Goal: Obtain resource: Download file/media

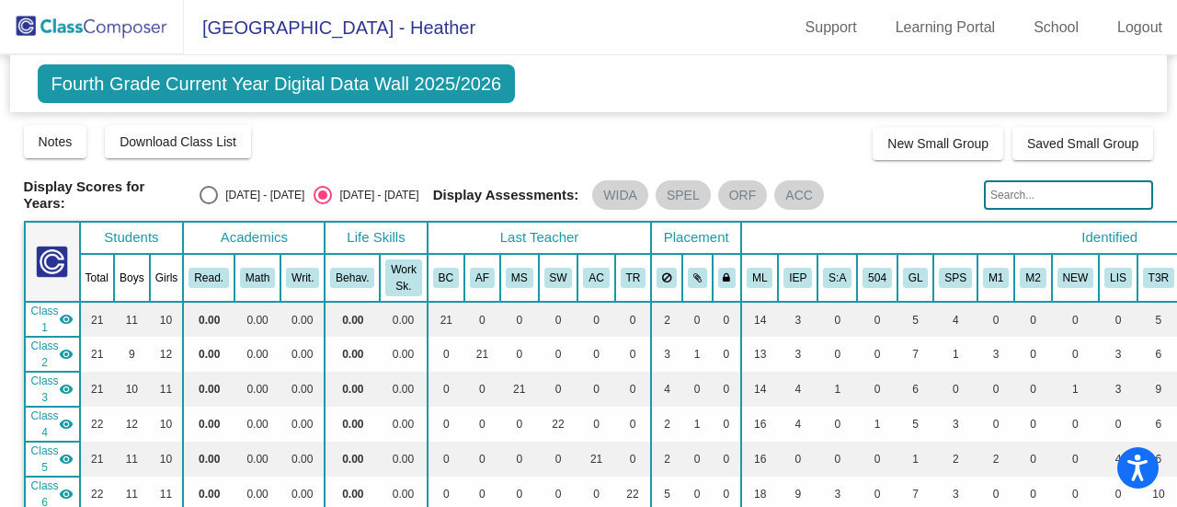
drag, startPoint x: 836, startPoint y: 126, endPoint x: 783, endPoint y: 131, distance: 52.7
click at [783, 131] on div "Notes Download Class List Import Students New Small Group Saved Small Group" at bounding box center [589, 141] width 1130 height 37
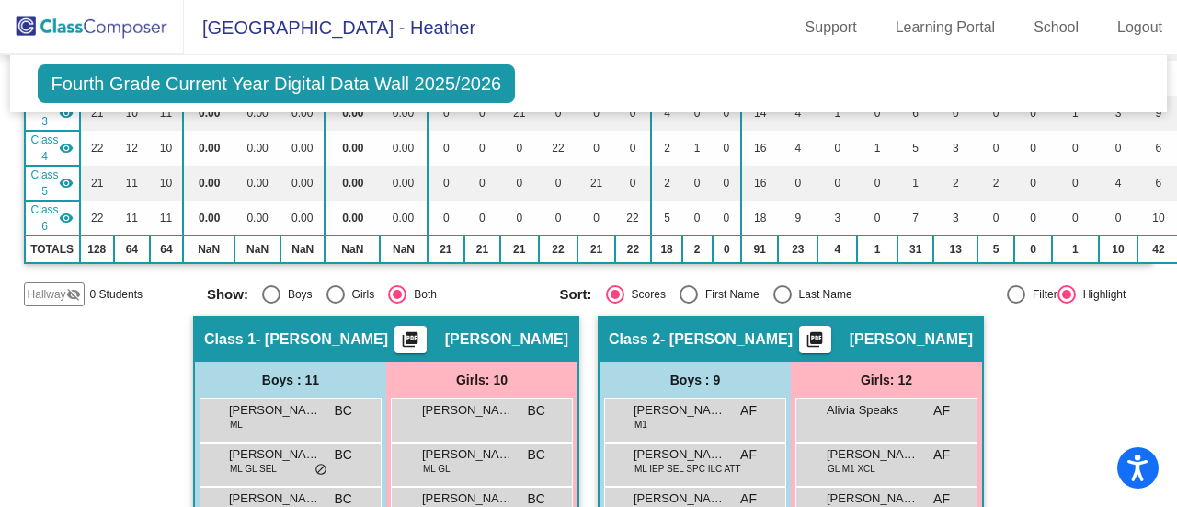
scroll to position [460, 0]
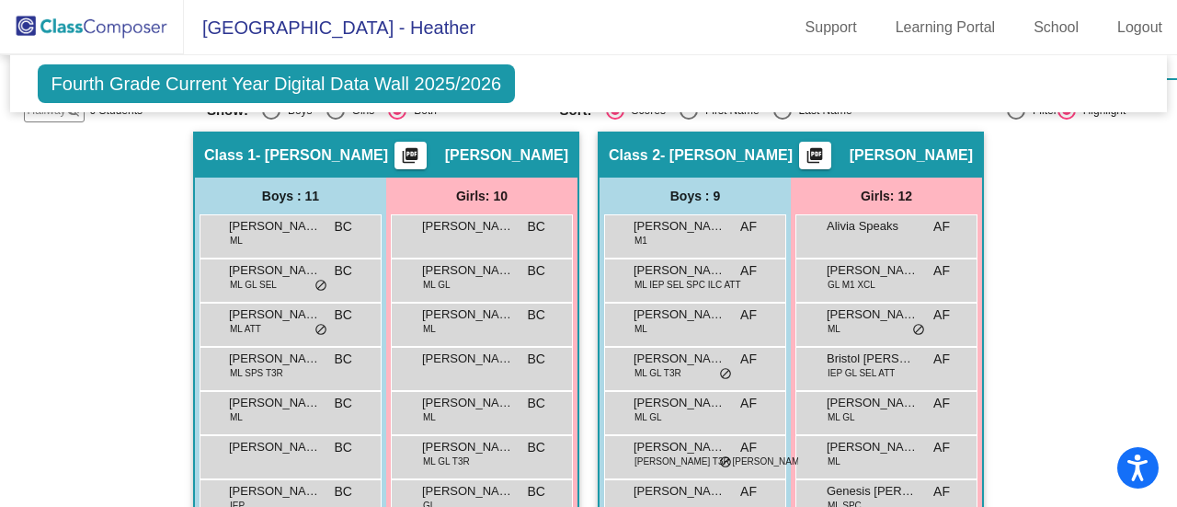
click at [430, 81] on span "Fourth Grade Current Year Digital Data Wall 2025/2026" at bounding box center [277, 83] width 478 height 39
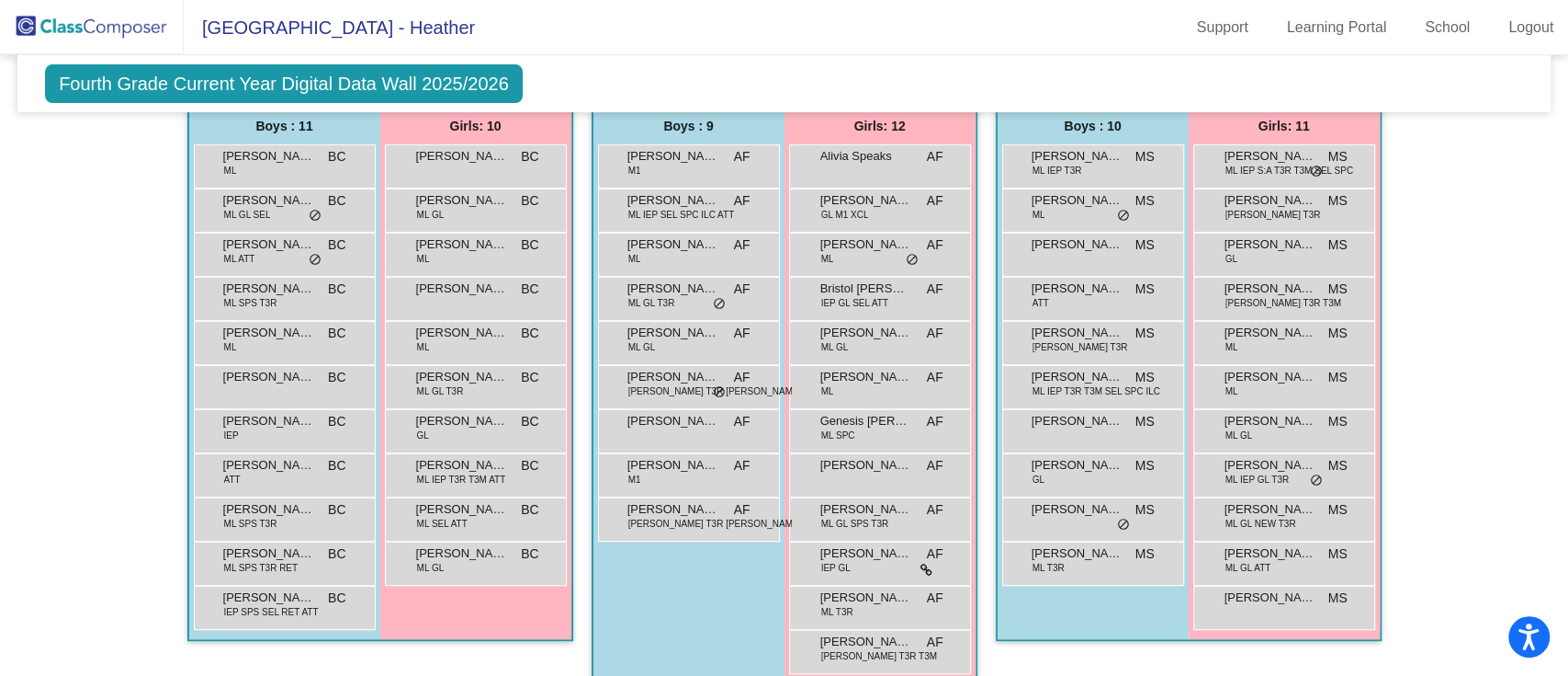
scroll to position [467, 0]
drag, startPoint x: 1159, startPoint y: 0, endPoint x: 1060, endPoint y: 663, distance: 670.4
click at [1059, 506] on div "Class 3 - [PERSON_NAME] picture_as_pdf [PERSON_NAME] Add Student First Name Las…" at bounding box center [1189, 381] width 386 height 642
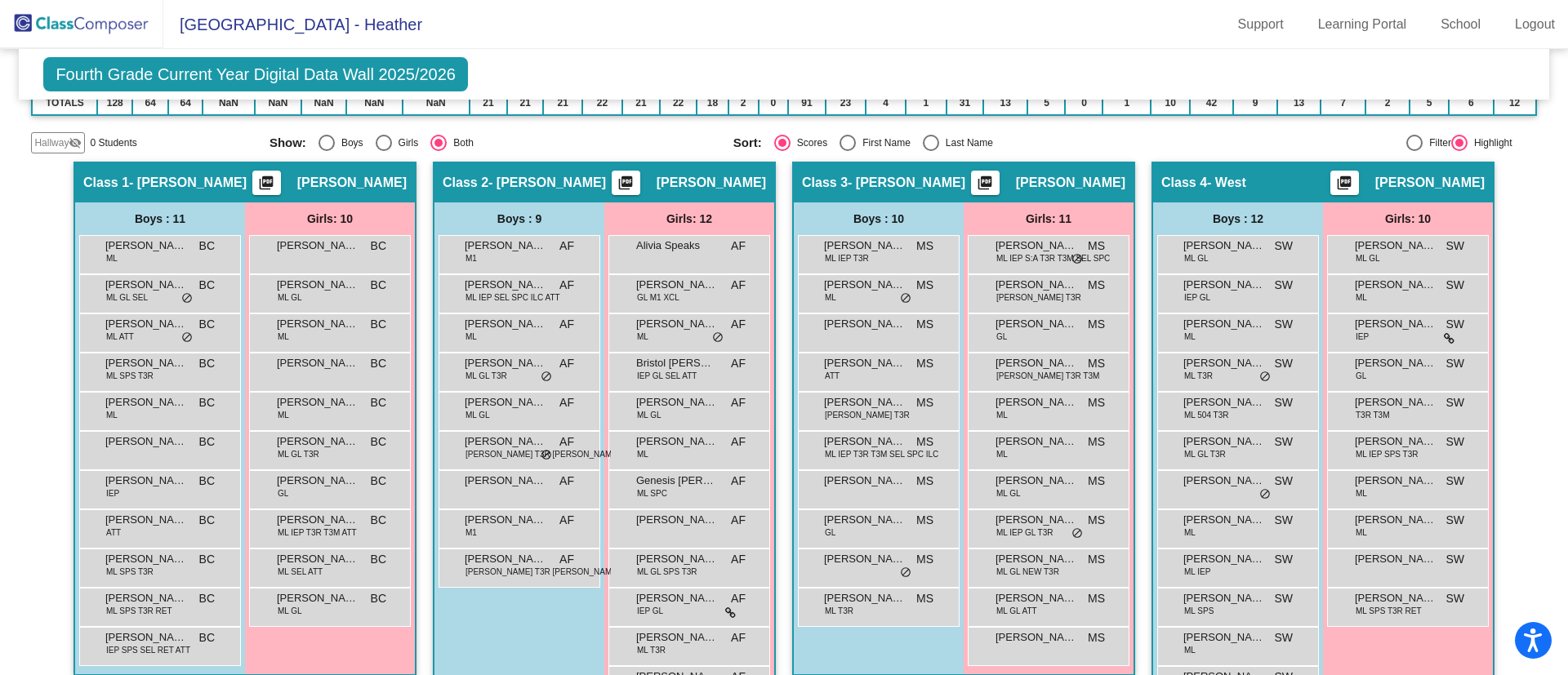
scroll to position [308, 0]
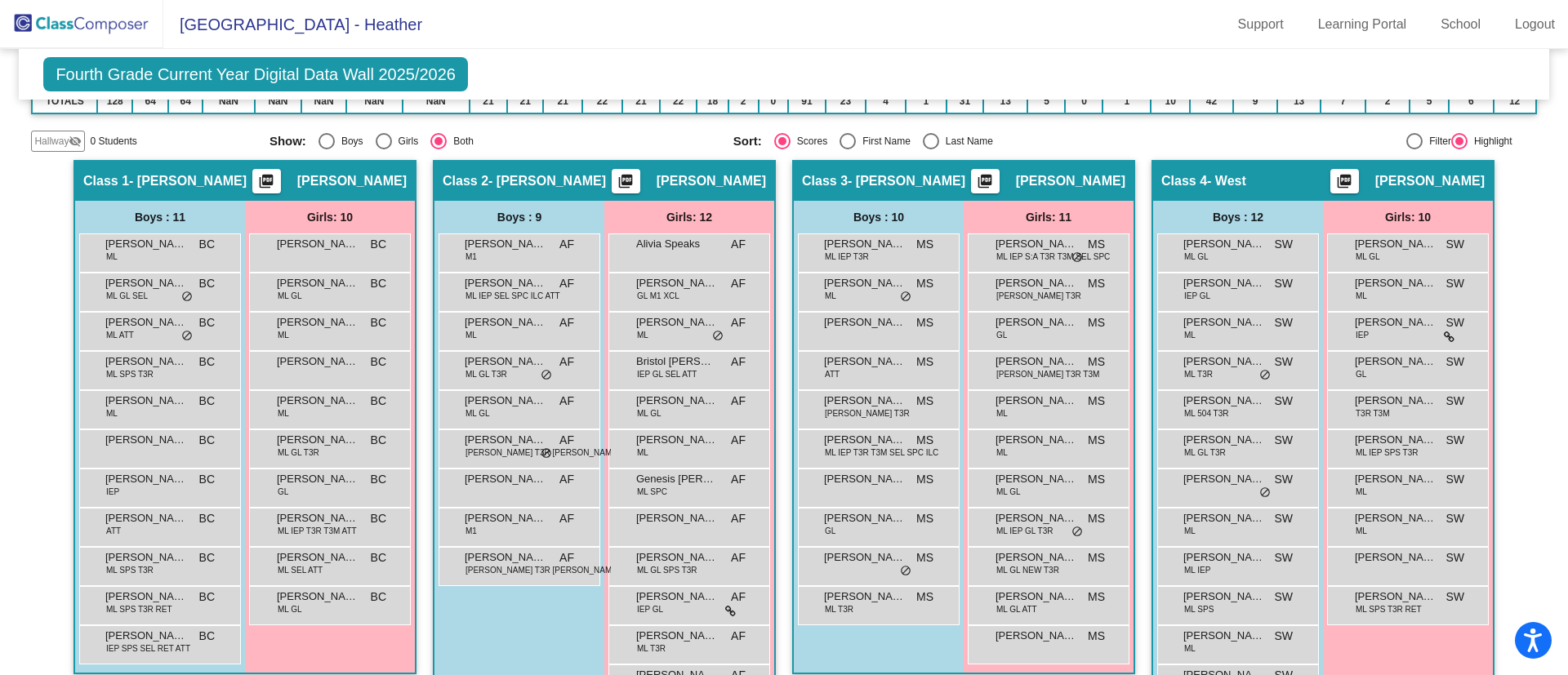
drag, startPoint x: 1354, startPoint y: 1, endPoint x: 1032, endPoint y: 32, distance: 323.5
click at [1032, 32] on mat-toolbar "[GEOGRAPHIC_DATA] - Heather Support Learning Portal School Logout" at bounding box center [784, 24] width 1568 height 49
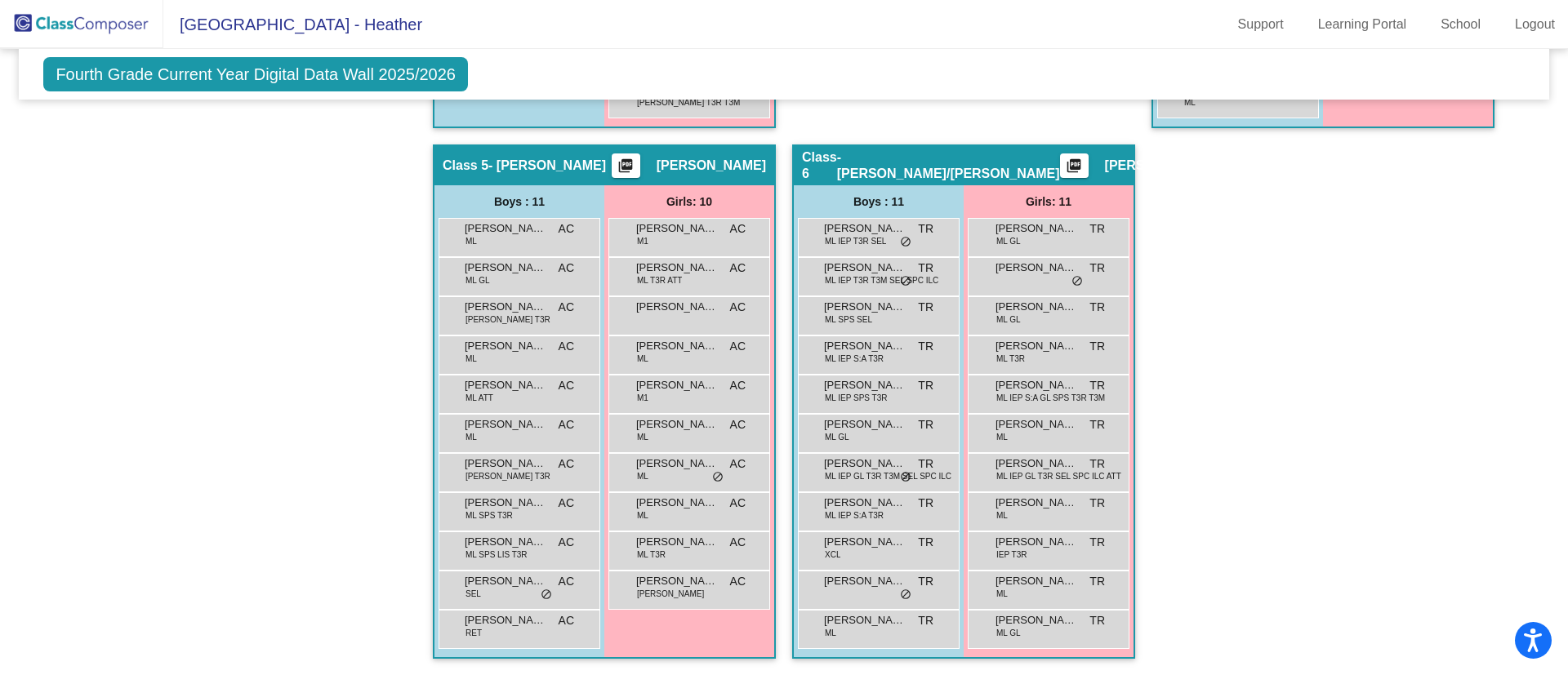
scroll to position [0, 0]
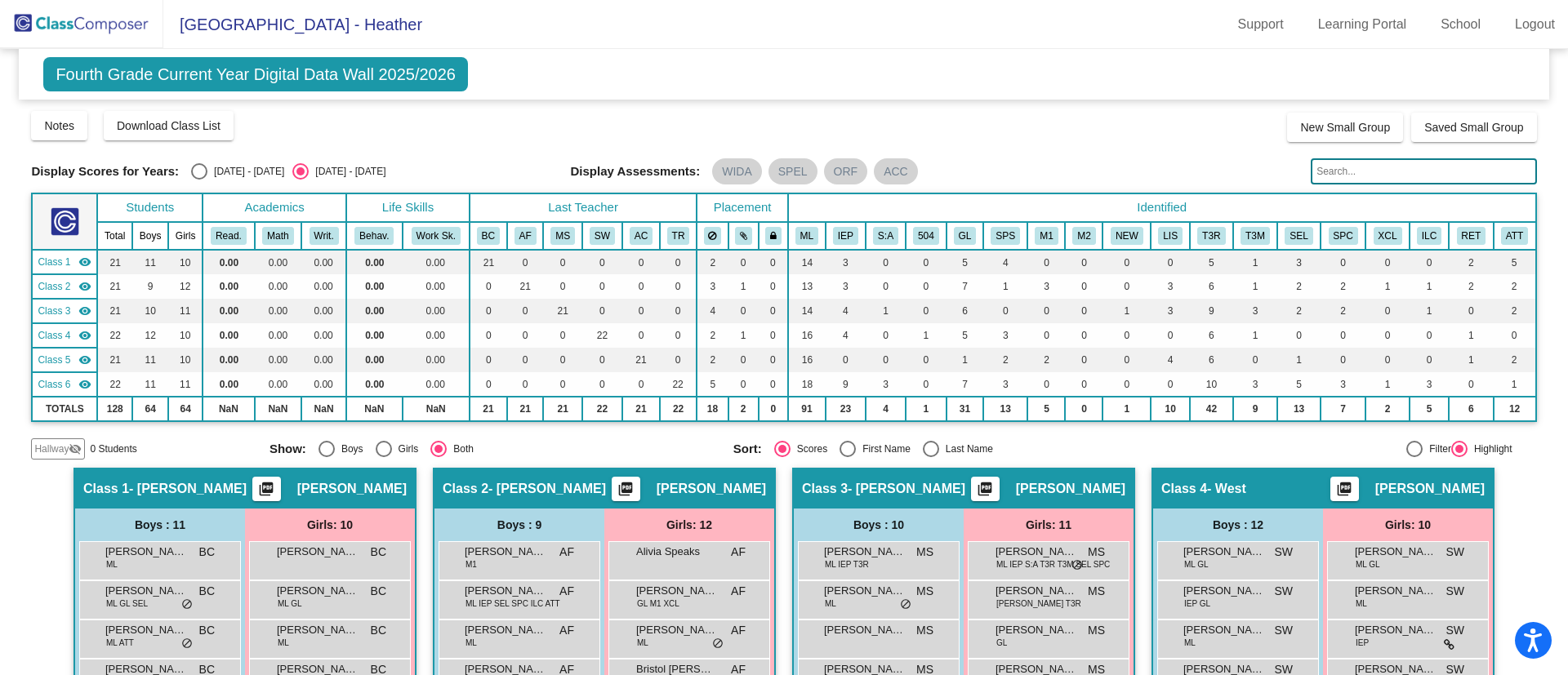
click at [438, 75] on span "Fourth Grade Current Year Digital Data Wall 2025/2026" at bounding box center [256, 74] width 425 height 35
click at [138, 28] on img at bounding box center [82, 24] width 163 height 48
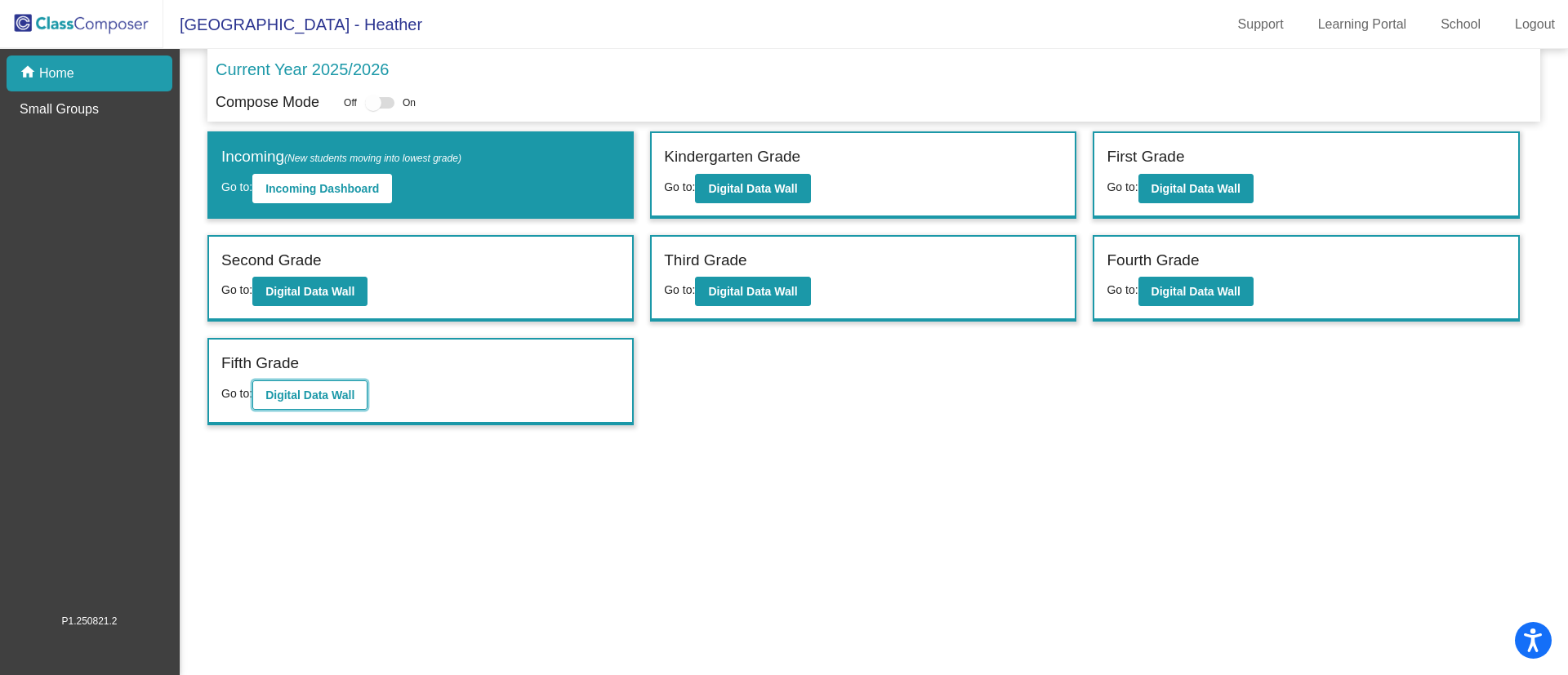
click at [328, 399] on b "Digital Data Wall" at bounding box center [310, 395] width 89 height 13
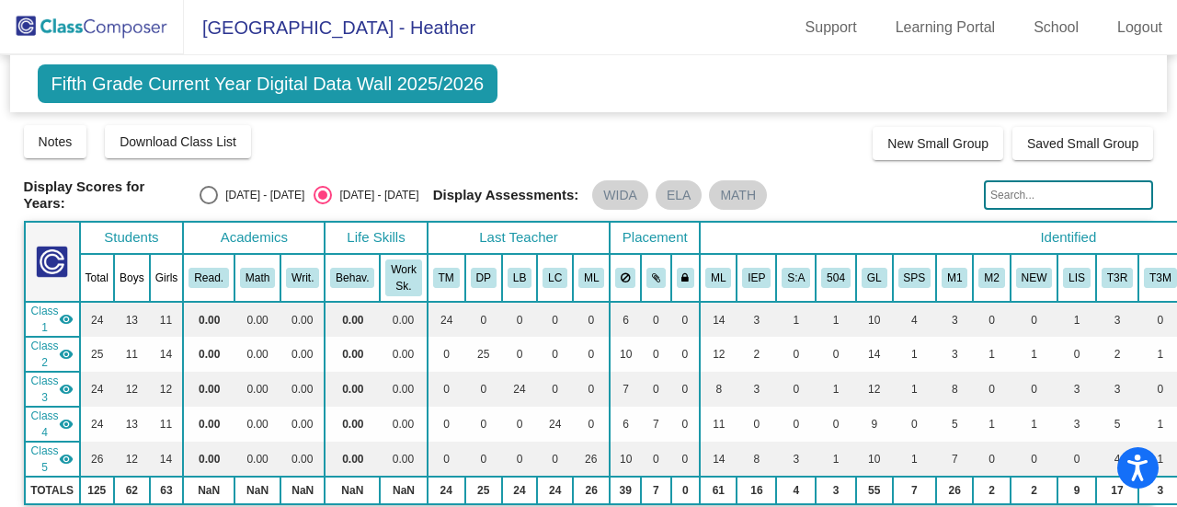
drag, startPoint x: 1601, startPoint y: 2, endPoint x: 704, endPoint y: 74, distance: 899.2
click at [703, 74] on div "Fifth Grade Current Year Digital Data Wall 2025/2026 Add, Move, or Retain Stude…" at bounding box center [588, 83] width 1157 height 57
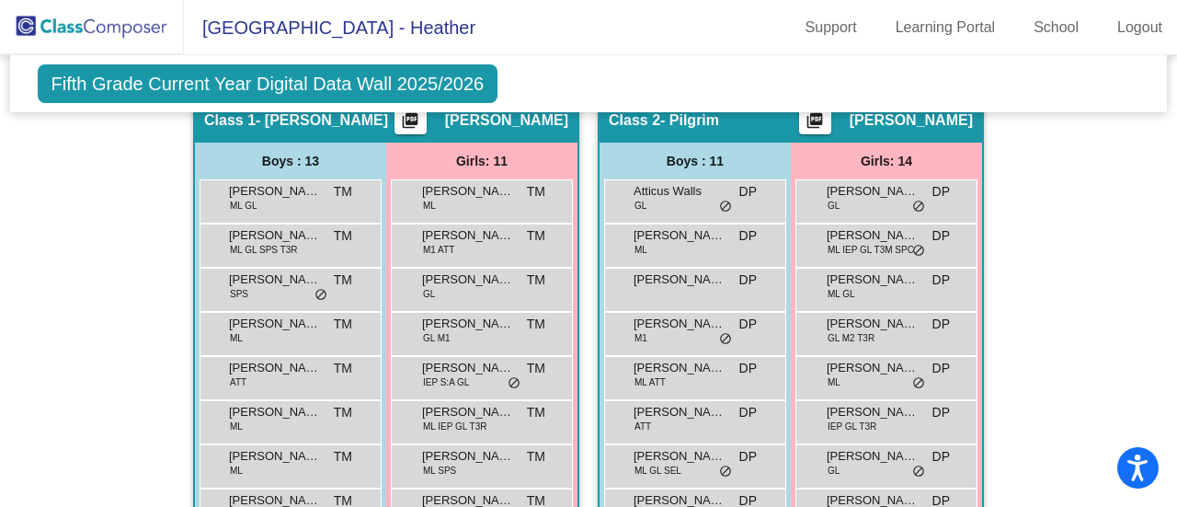
scroll to position [368, 0]
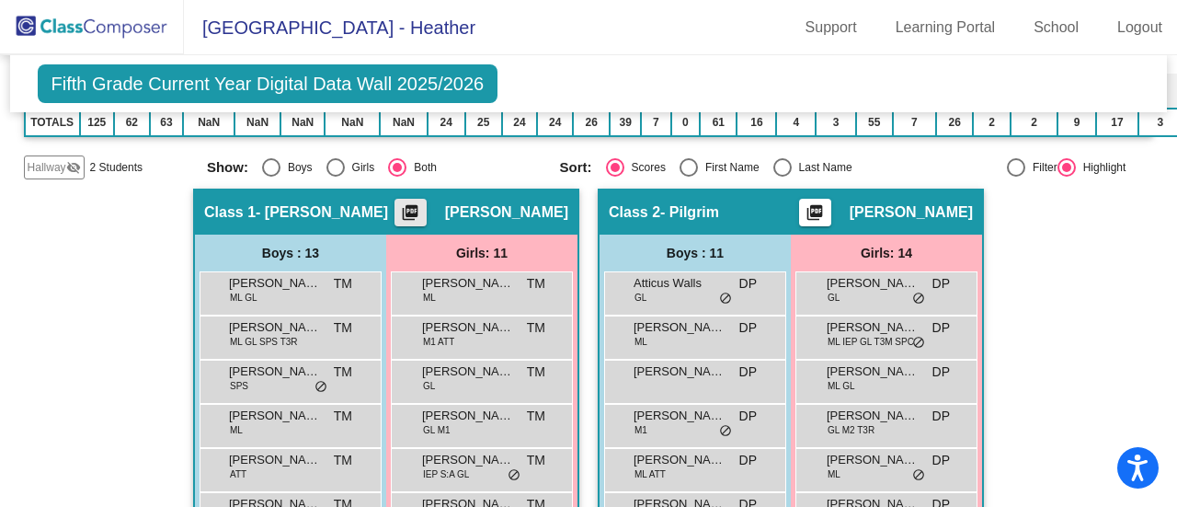
click at [421, 204] on mat-icon "picture_as_pdf" at bounding box center [410, 216] width 22 height 26
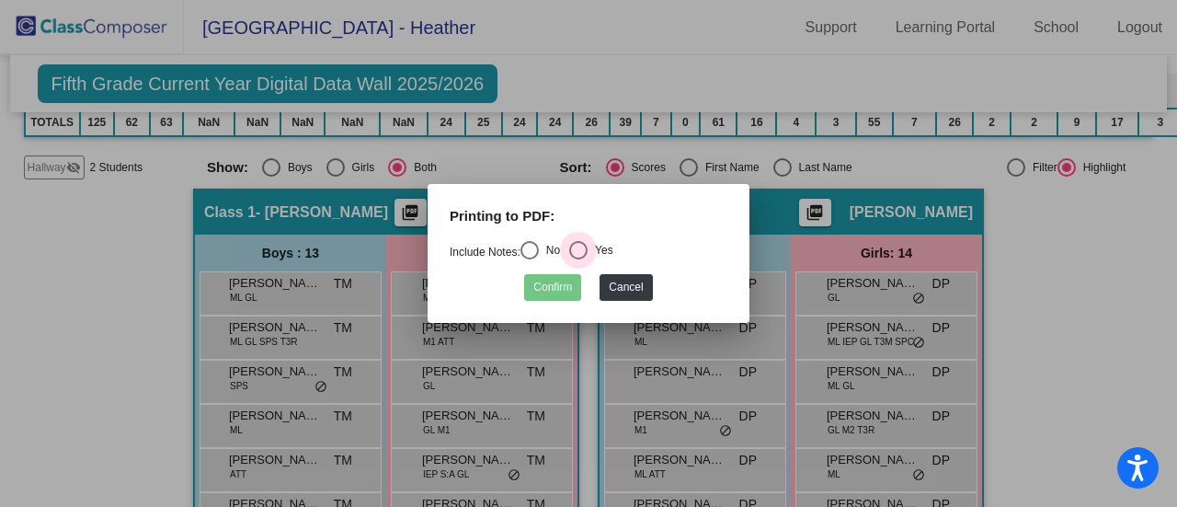
click at [586, 253] on div "Select an option" at bounding box center [578, 250] width 18 height 18
click at [578, 259] on input "Yes" at bounding box center [577, 259] width 1 height 1
radio input "true"
click at [548, 292] on button "Confirm" at bounding box center [552, 287] width 57 height 27
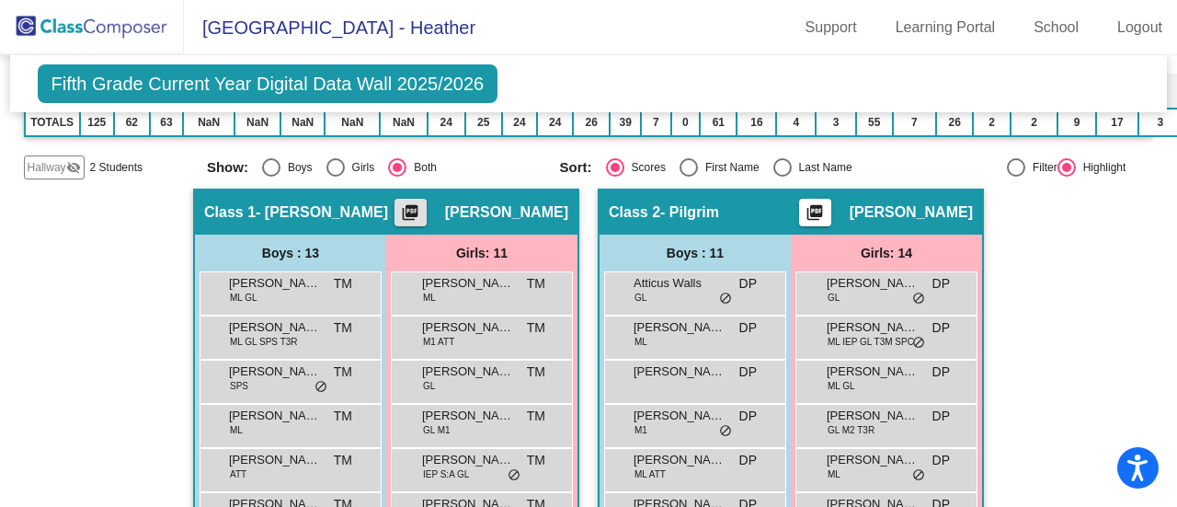
click at [826, 210] on mat-icon "picture_as_pdf" at bounding box center [815, 216] width 22 height 26
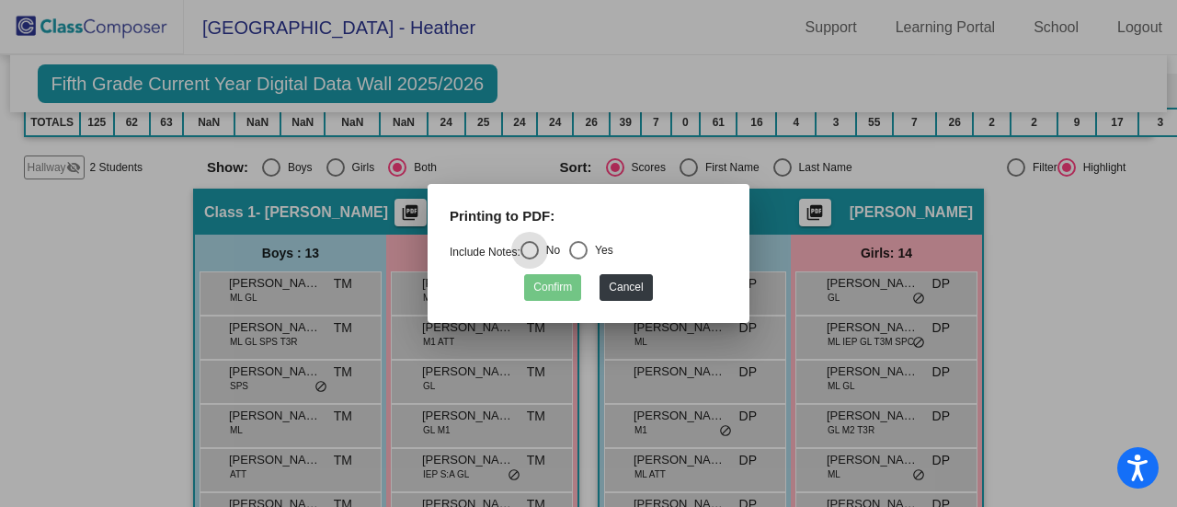
click at [587, 255] on div "Select an option" at bounding box center [578, 250] width 18 height 18
click at [578, 259] on input "Yes" at bounding box center [577, 259] width 1 height 1
radio input "true"
click at [563, 288] on button "Confirm" at bounding box center [552, 287] width 57 height 27
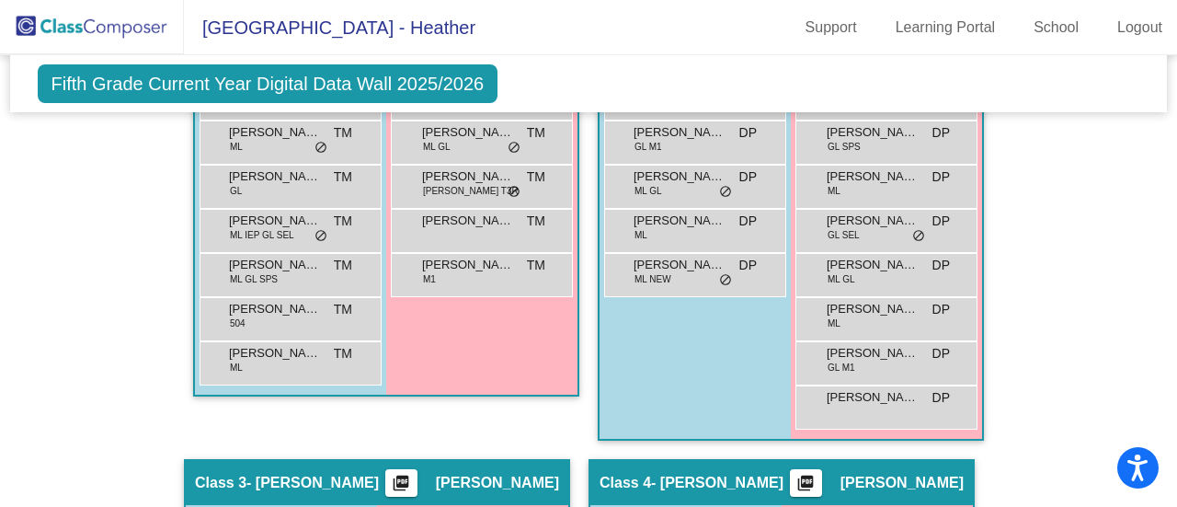
scroll to position [1011, 0]
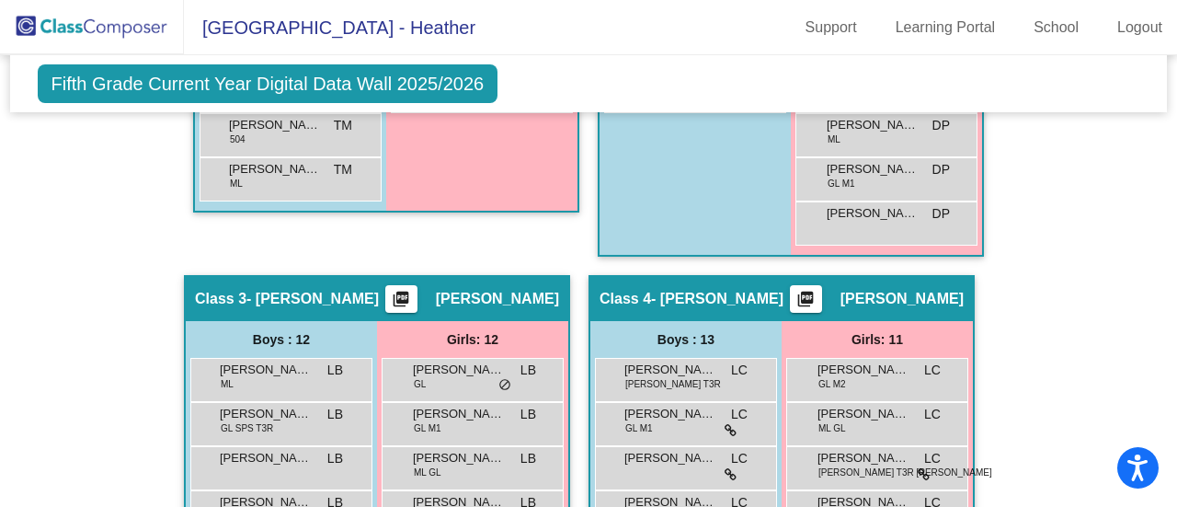
click at [412, 304] on mat-icon "picture_as_pdf" at bounding box center [401, 303] width 22 height 26
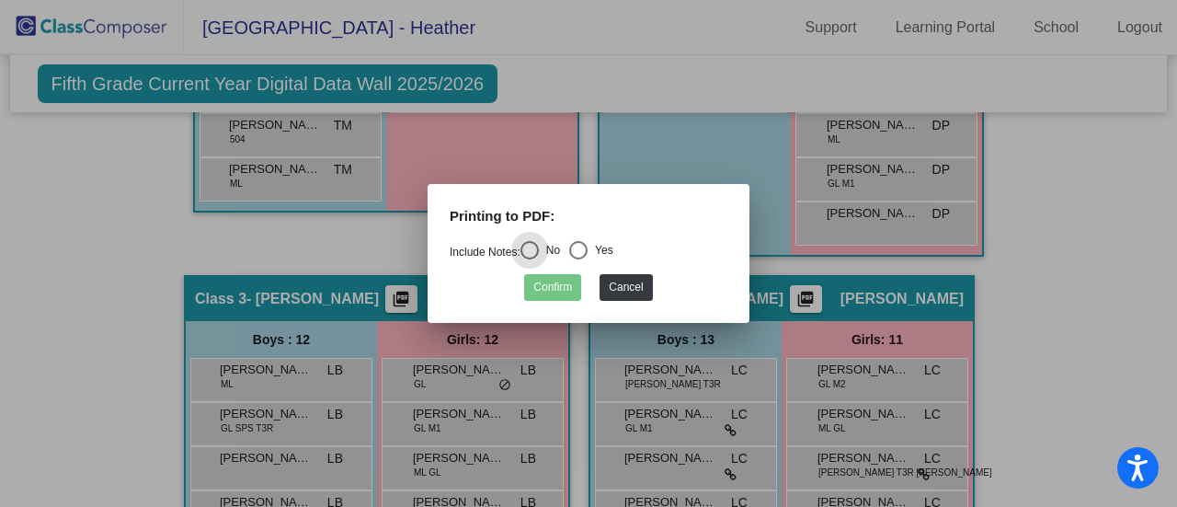
click at [585, 250] on div "Select an option" at bounding box center [578, 250] width 18 height 18
click at [578, 259] on input "Yes" at bounding box center [577, 259] width 1 height 1
radio input "true"
click at [557, 295] on button "Confirm" at bounding box center [552, 287] width 57 height 27
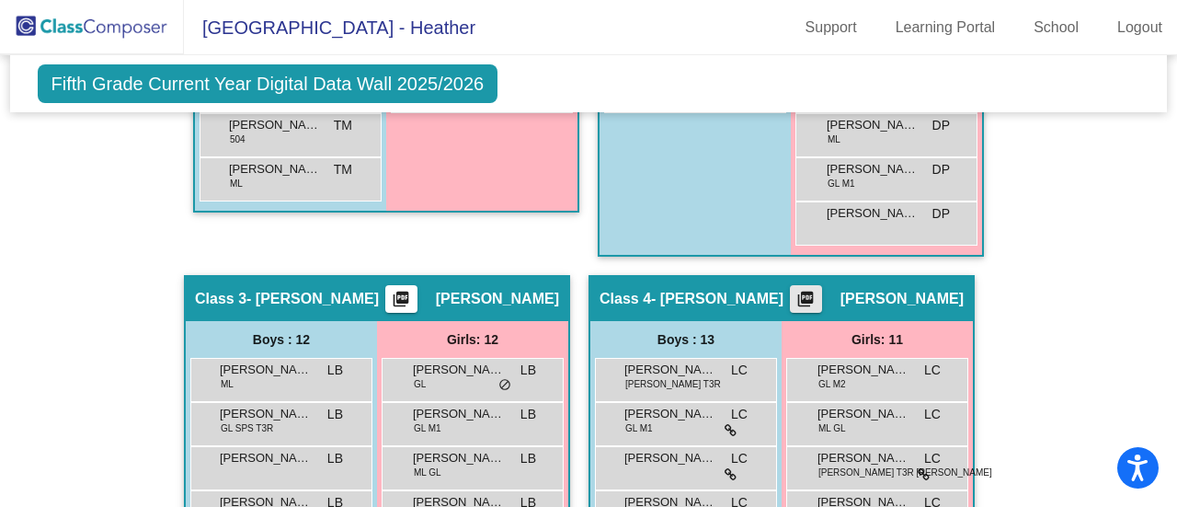
click at [816, 302] on mat-icon "picture_as_pdf" at bounding box center [805, 303] width 22 height 26
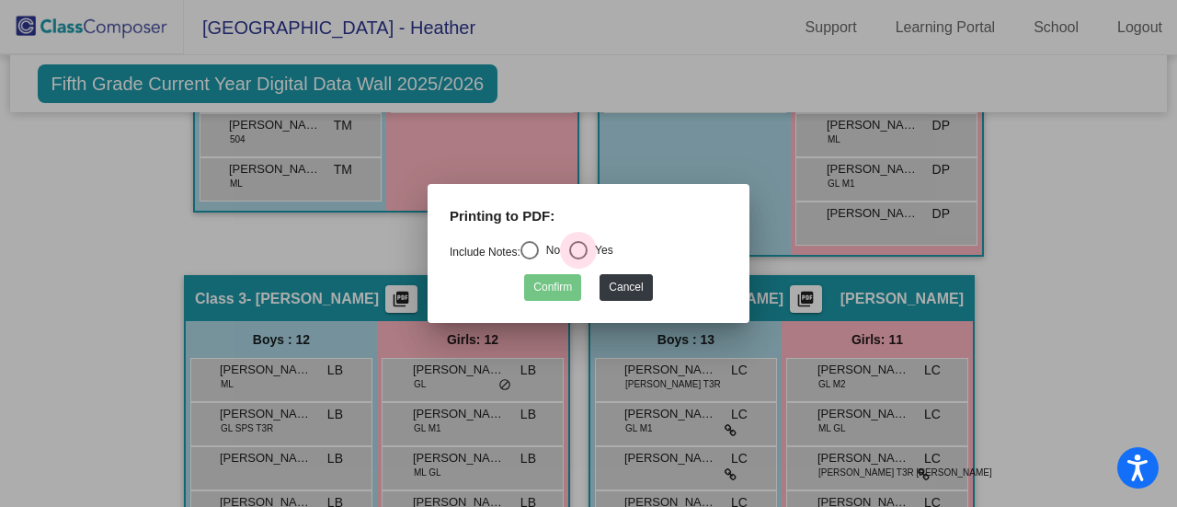
drag, startPoint x: 592, startPoint y: 247, endPoint x: 580, endPoint y: 275, distance: 30.1
click at [587, 246] on div "Select an option" at bounding box center [578, 250] width 18 height 18
click at [578, 259] on input "Yes" at bounding box center [577, 259] width 1 height 1
radio input "true"
click at [563, 284] on button "Confirm" at bounding box center [552, 287] width 57 height 27
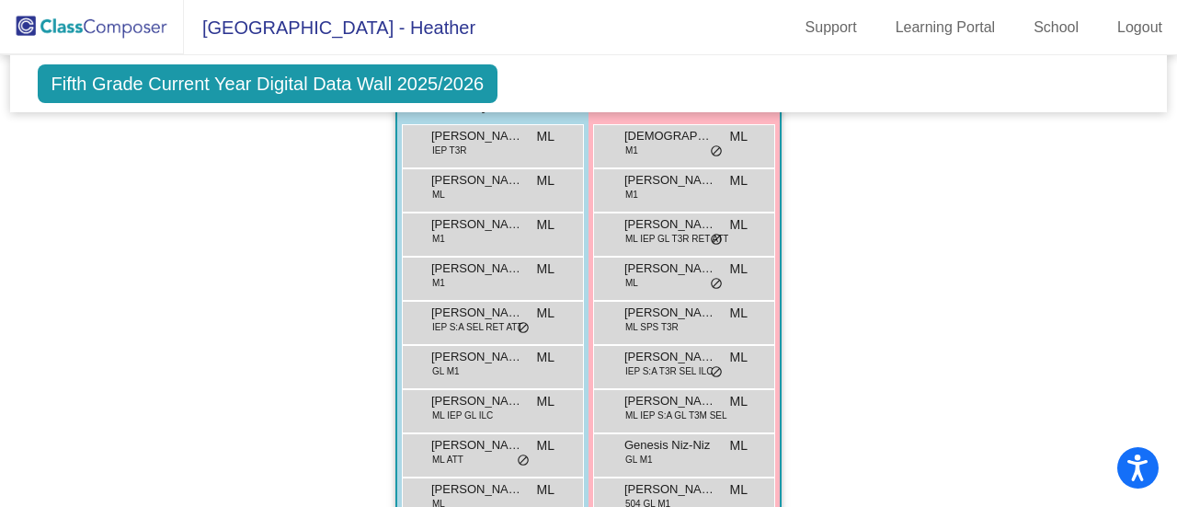
scroll to position [1747, 0]
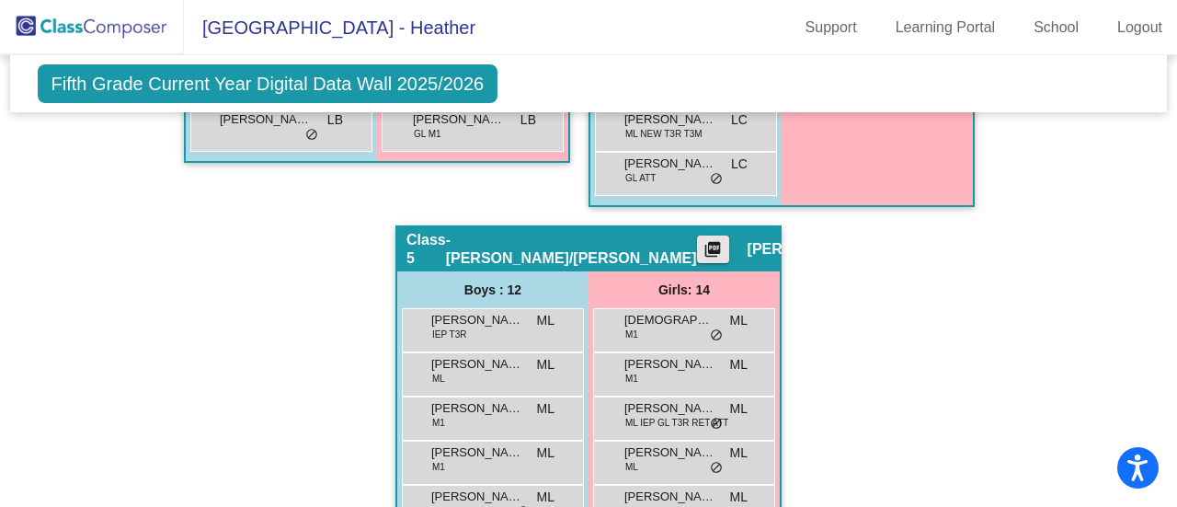
click at [701, 254] on mat-icon "picture_as_pdf" at bounding box center [712, 253] width 22 height 26
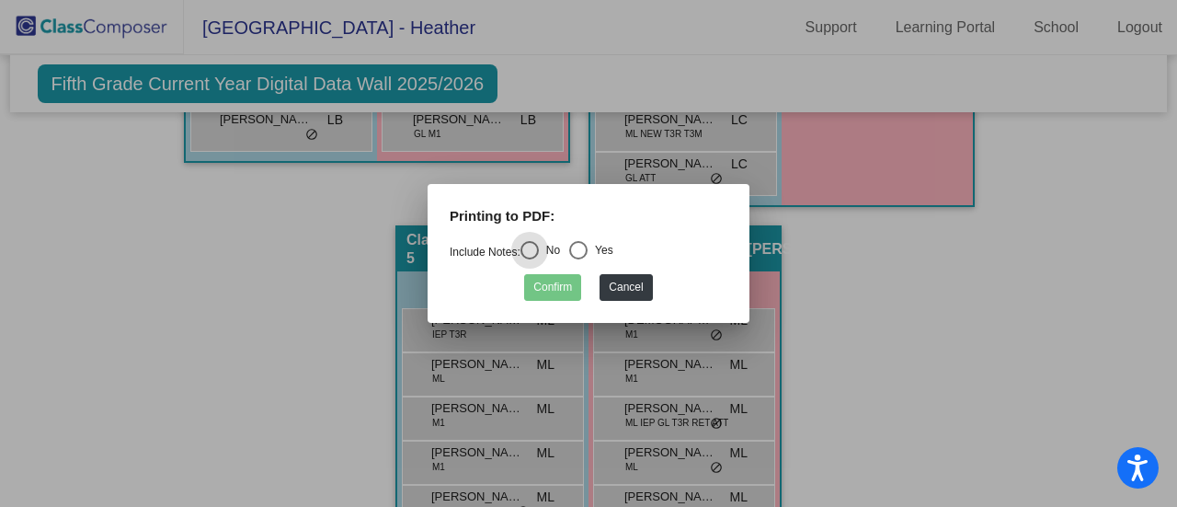
click at [586, 251] on div "Select an option" at bounding box center [578, 250] width 18 height 18
click at [578, 259] on input "Yes" at bounding box center [577, 259] width 1 height 1
radio input "true"
click at [561, 286] on button "Confirm" at bounding box center [552, 287] width 57 height 27
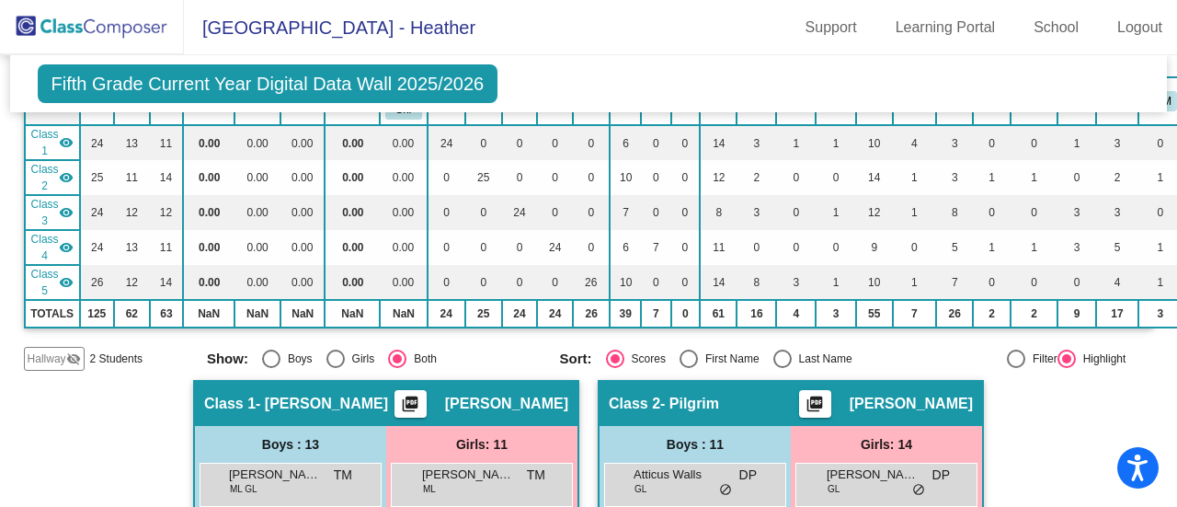
scroll to position [0, 0]
